Goal: Information Seeking & Learning: Check status

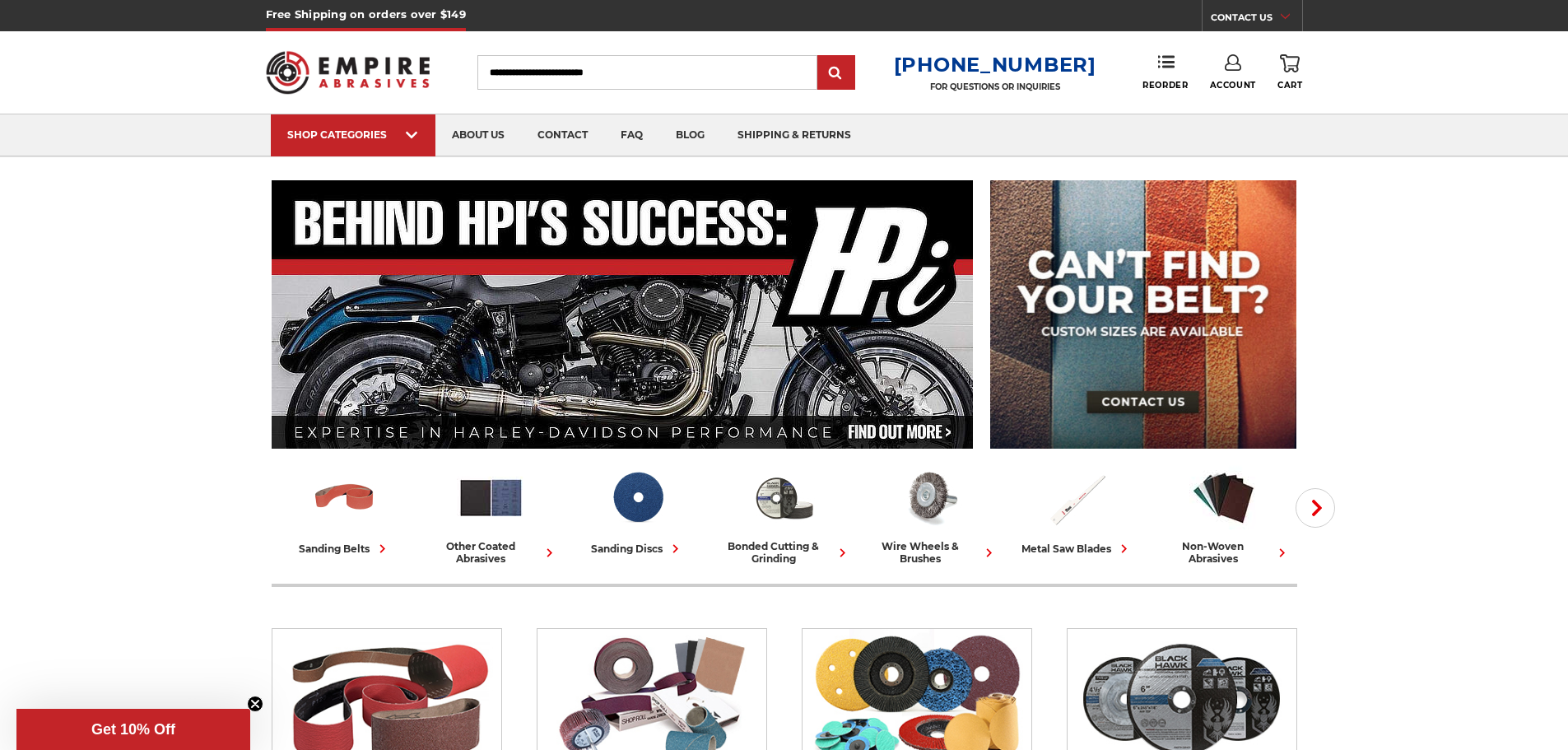
click at [1237, 78] on link "Account" at bounding box center [1233, 72] width 47 height 37
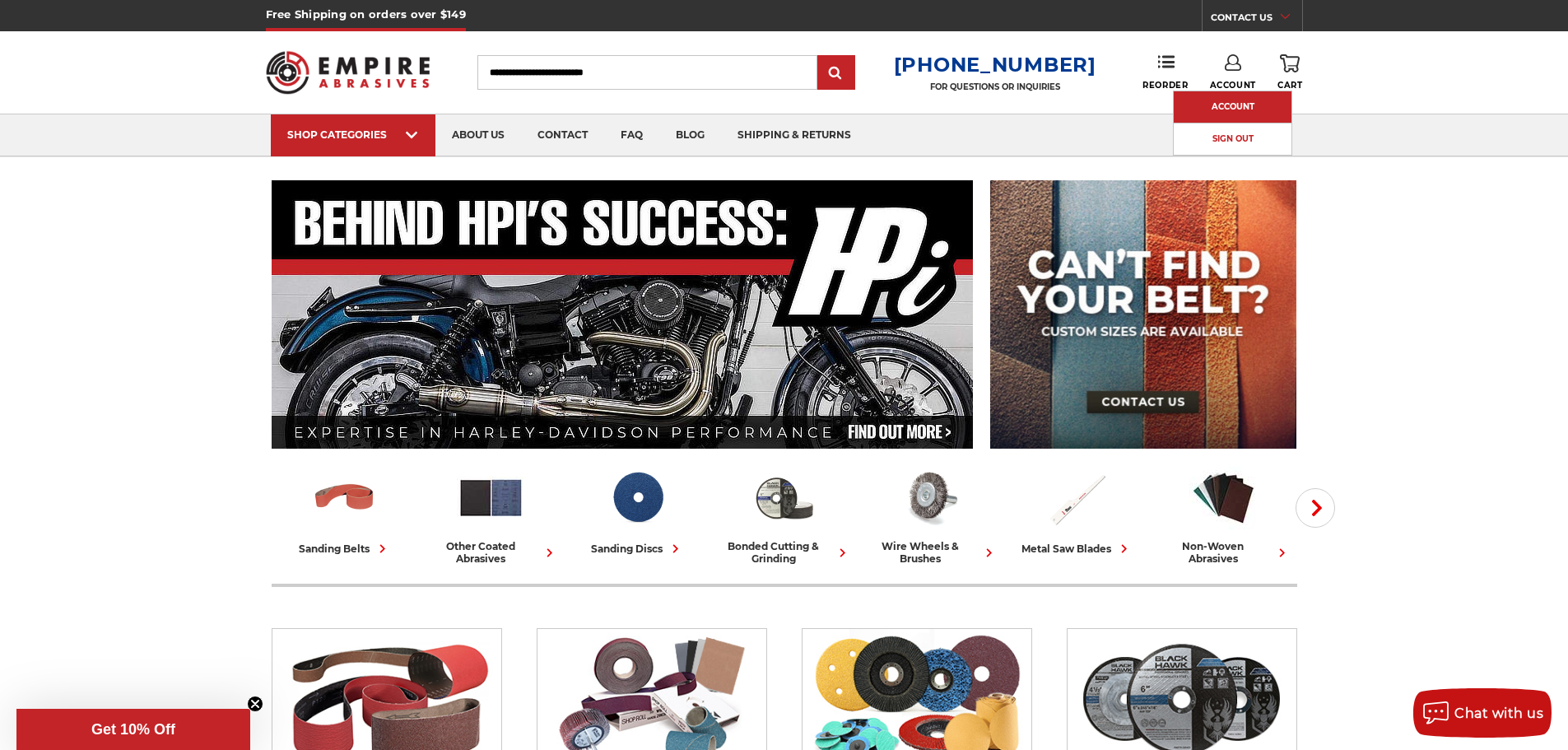
click at [1237, 99] on link "Account" at bounding box center [1232, 107] width 118 height 32
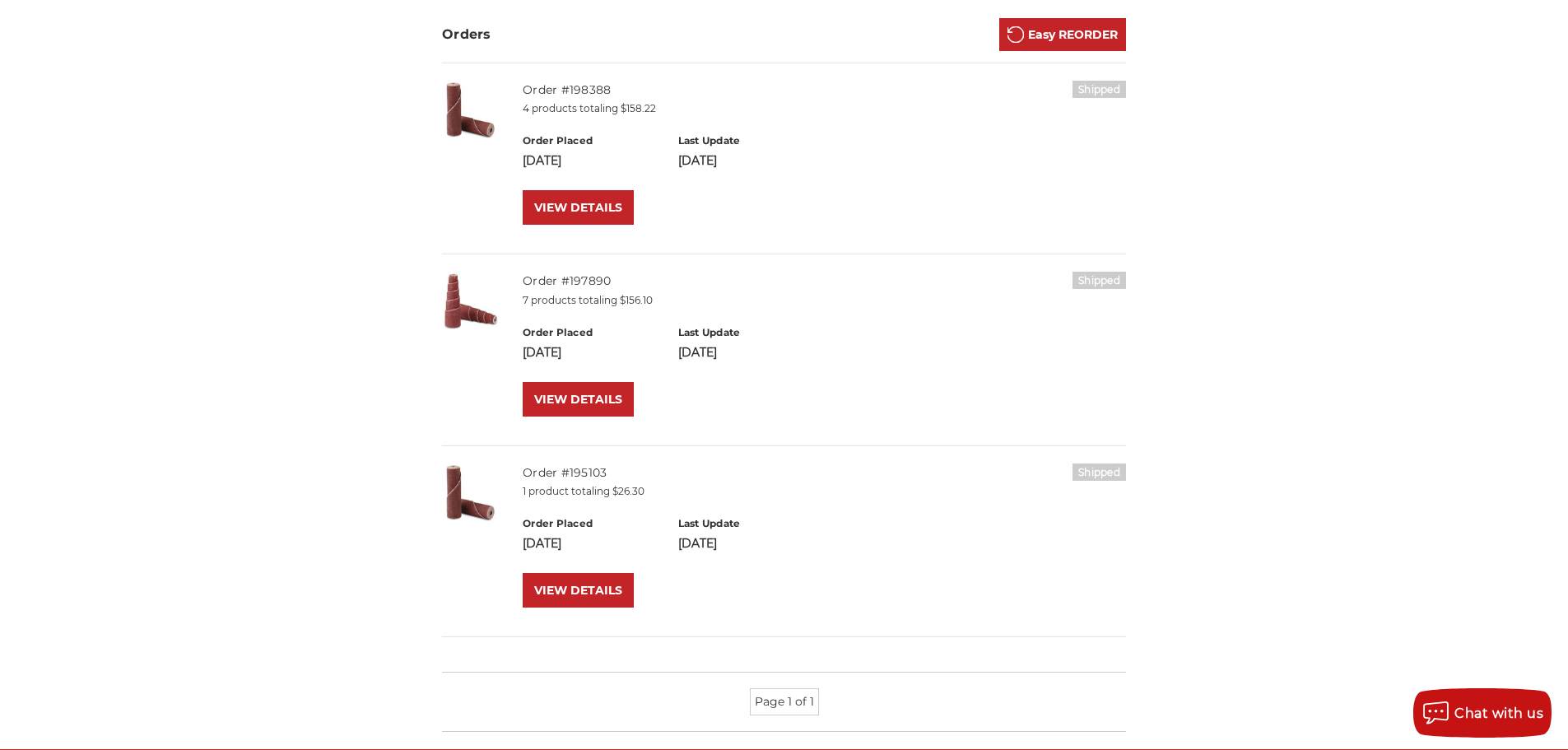
scroll to position [411, 0]
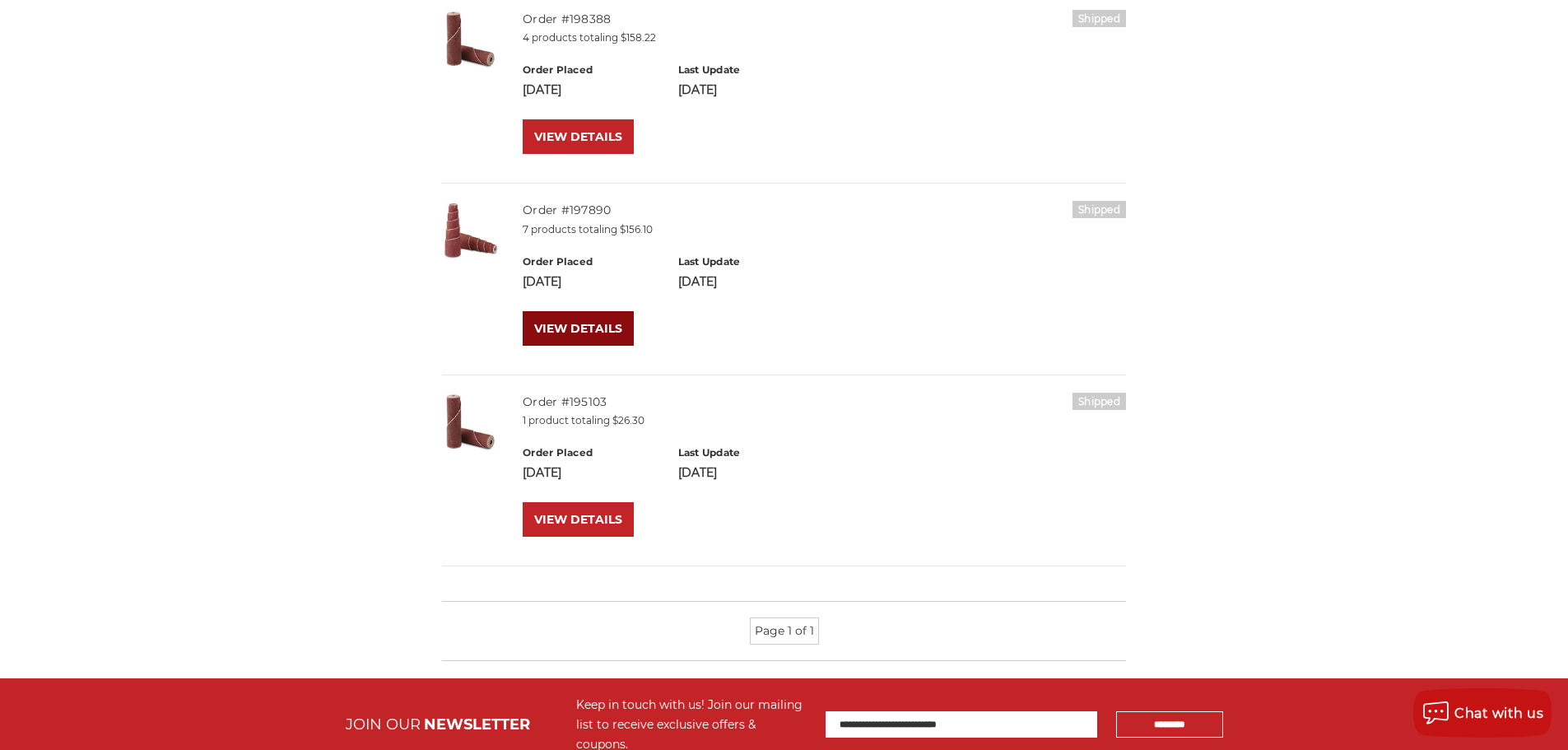
click at [567, 314] on link "VIEW DETAILS" at bounding box center [578, 328] width 111 height 35
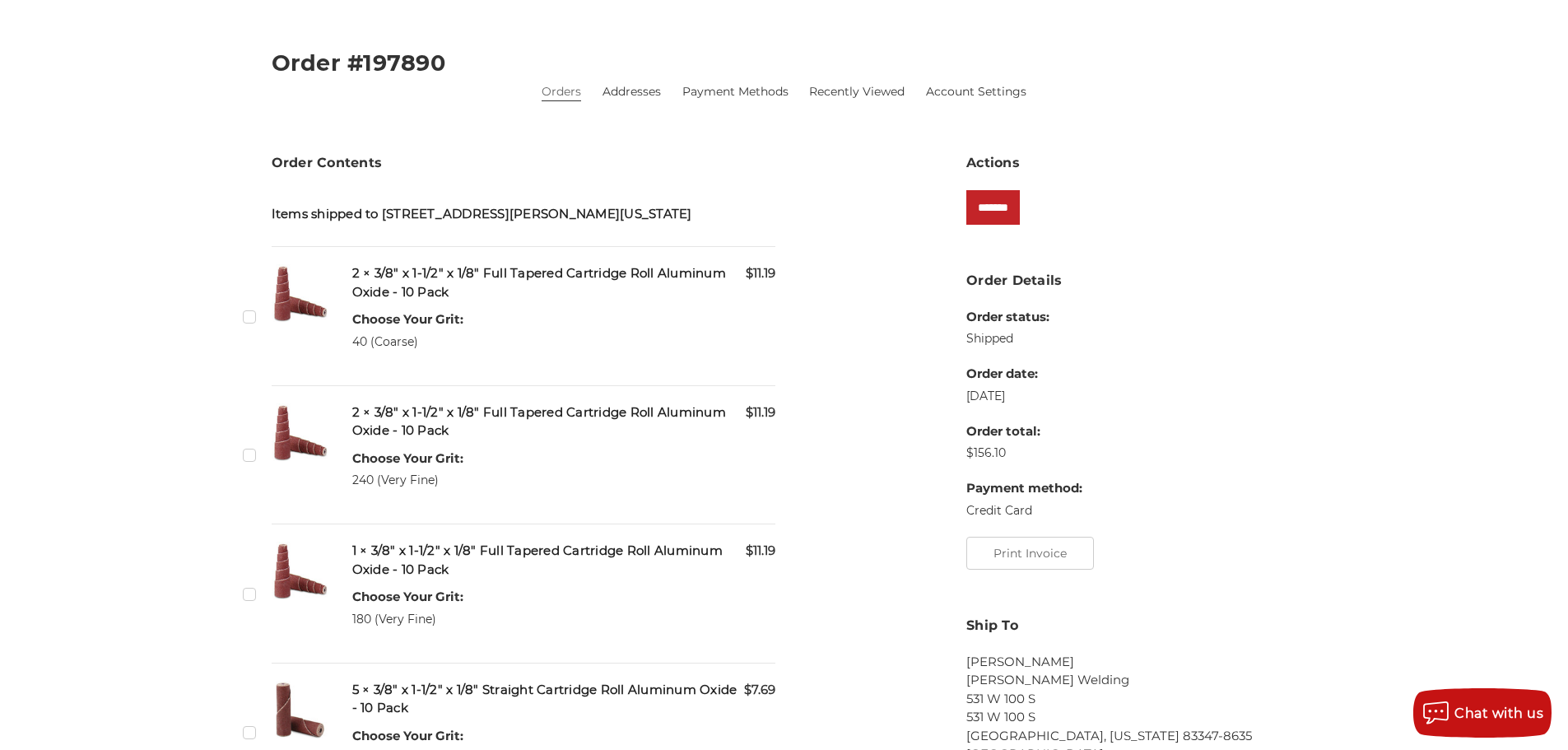
scroll to position [82, 0]
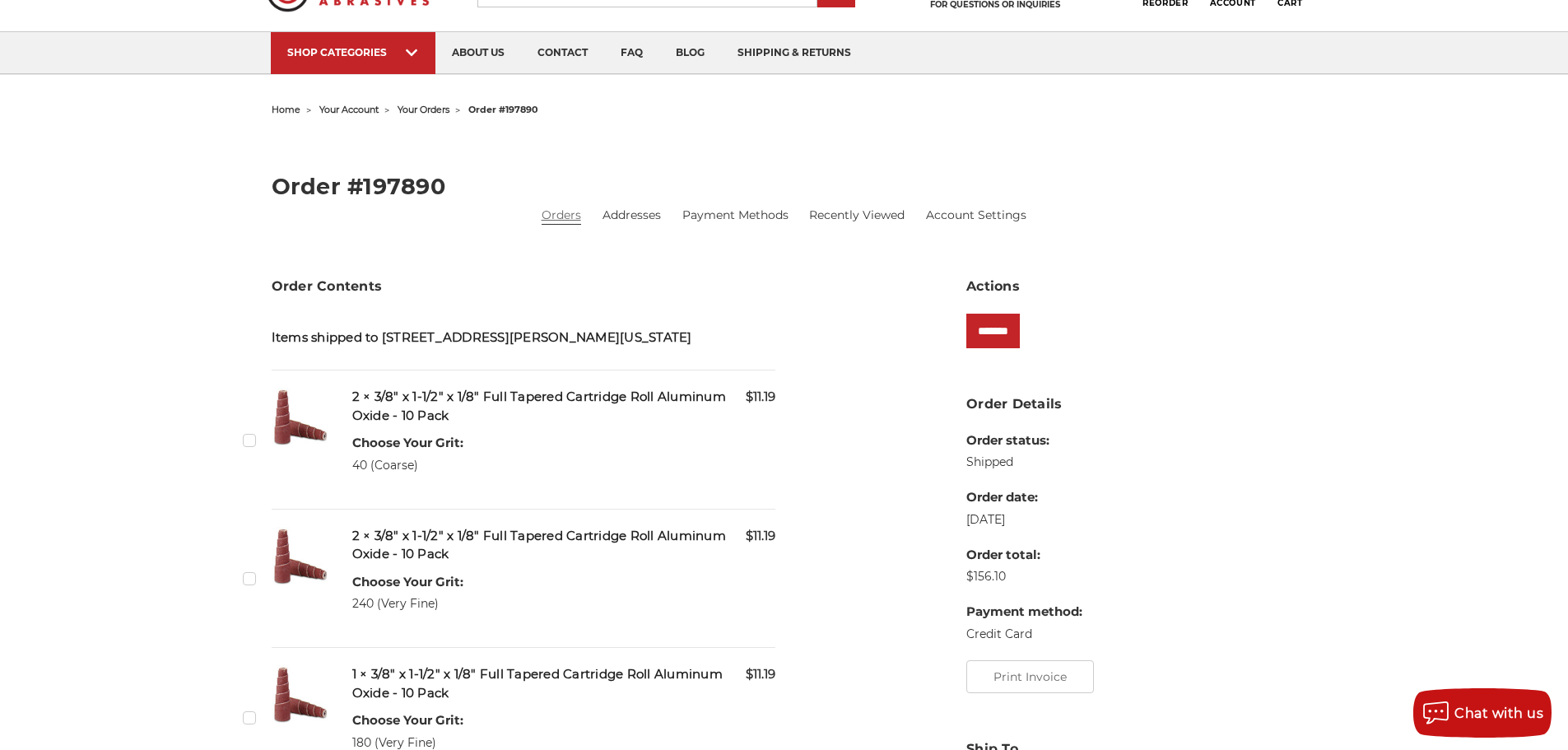
click at [562, 214] on link "Orders" at bounding box center [562, 214] width 40 height 17
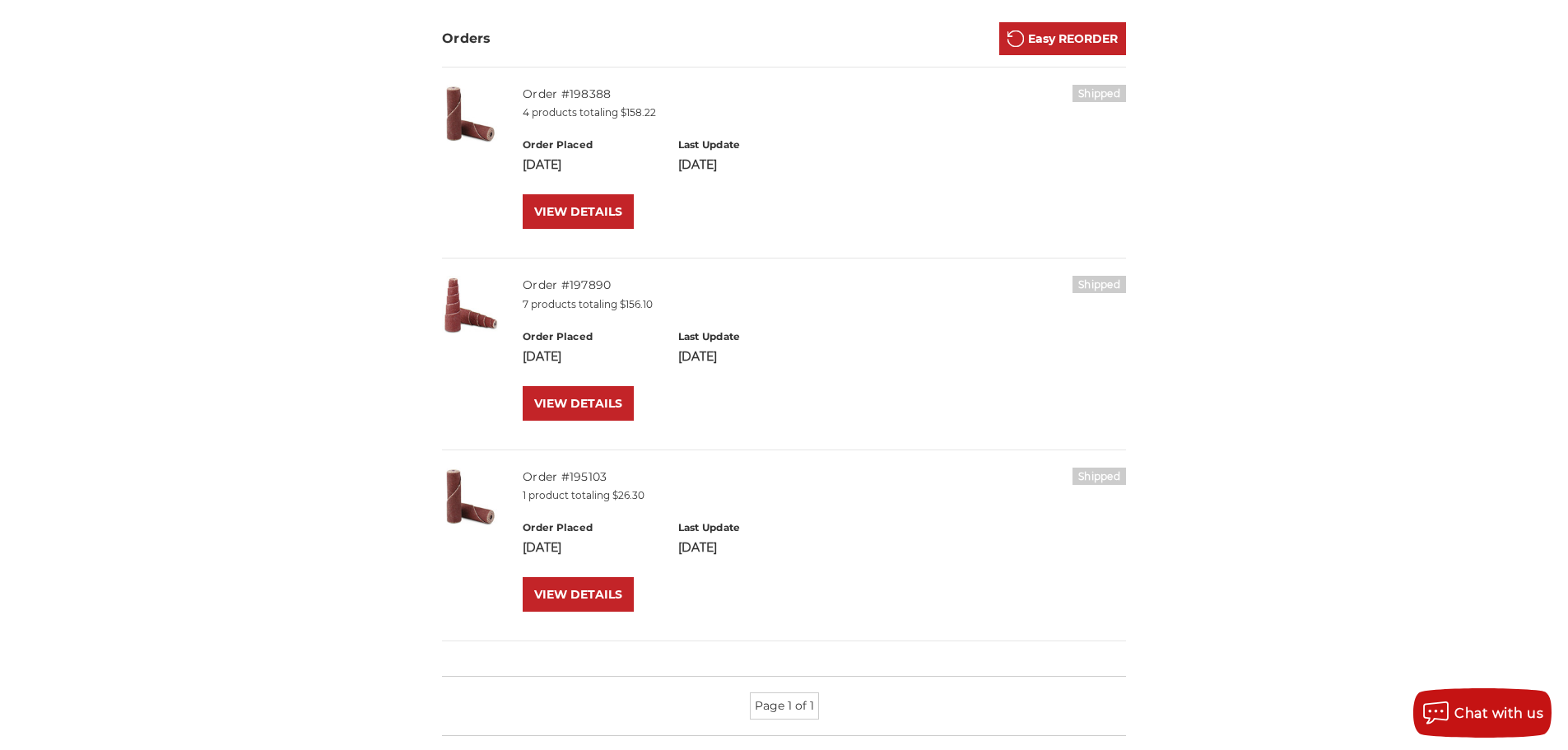
scroll to position [439, 0]
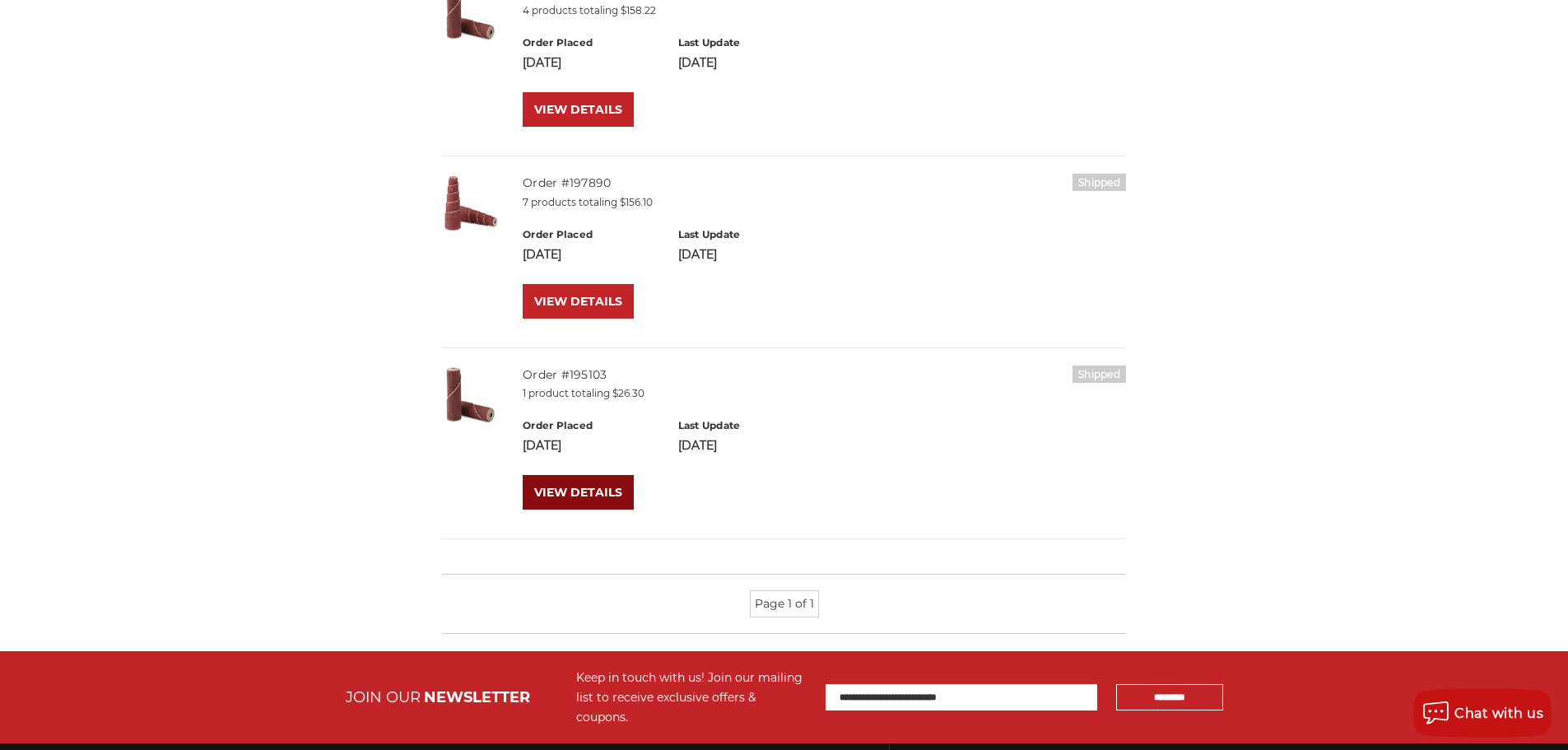
click at [583, 482] on link "VIEW DETAILS" at bounding box center [578, 491] width 111 height 35
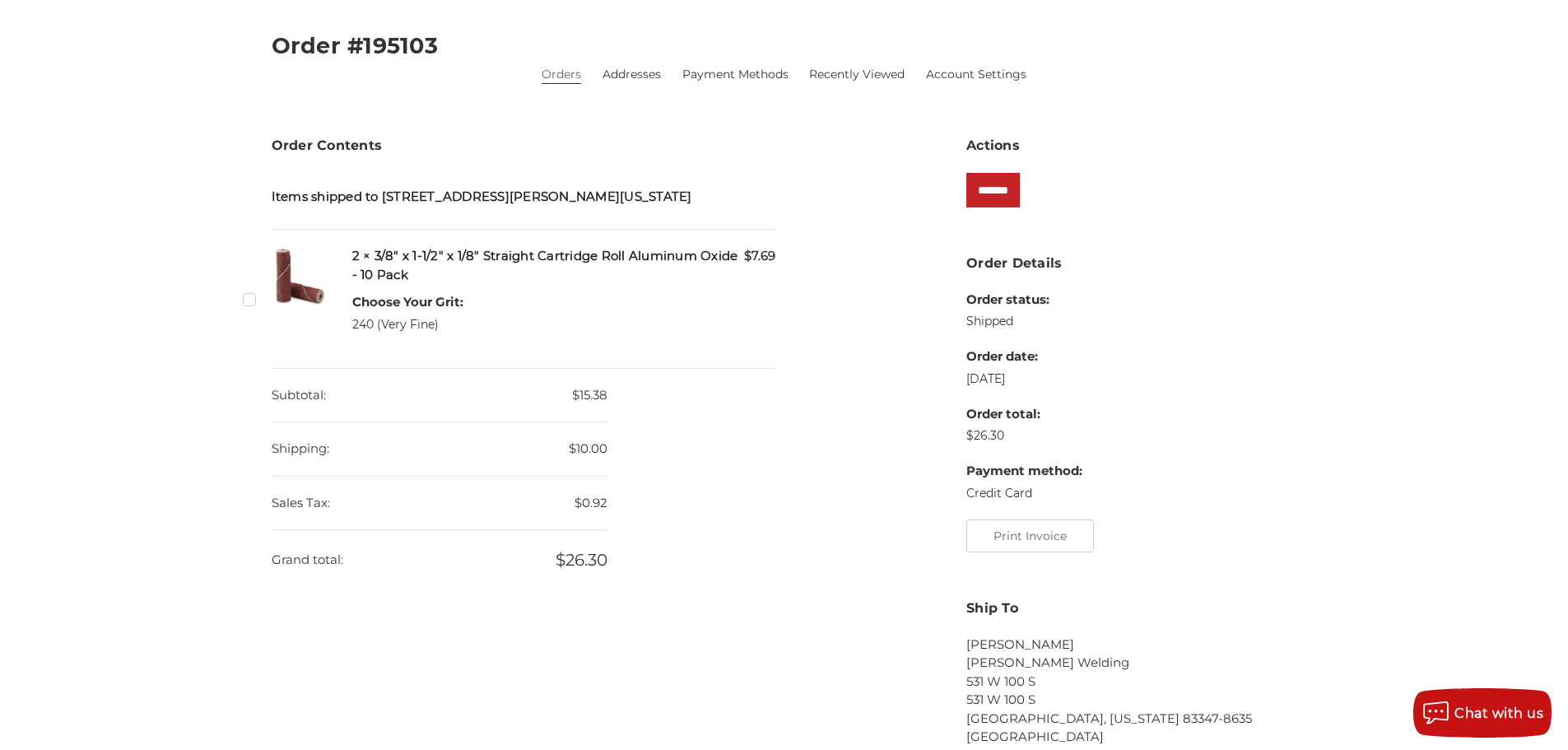
scroll to position [247, 0]
